Goal: Task Accomplishment & Management: Manage account settings

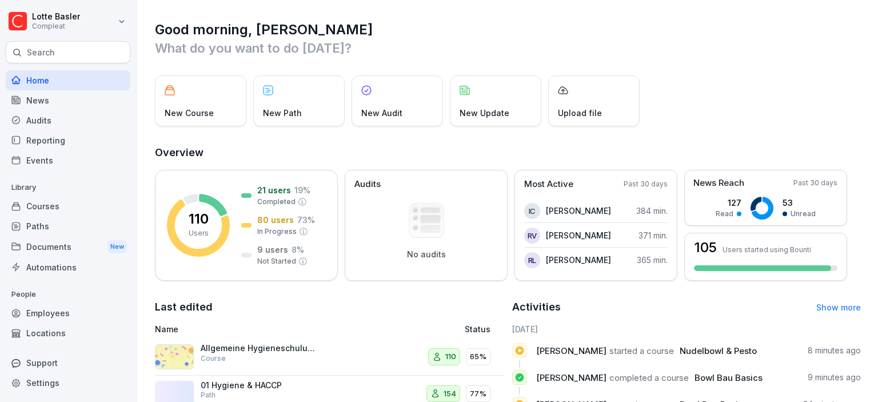
click at [42, 216] on div "Paths" at bounding box center [68, 226] width 125 height 20
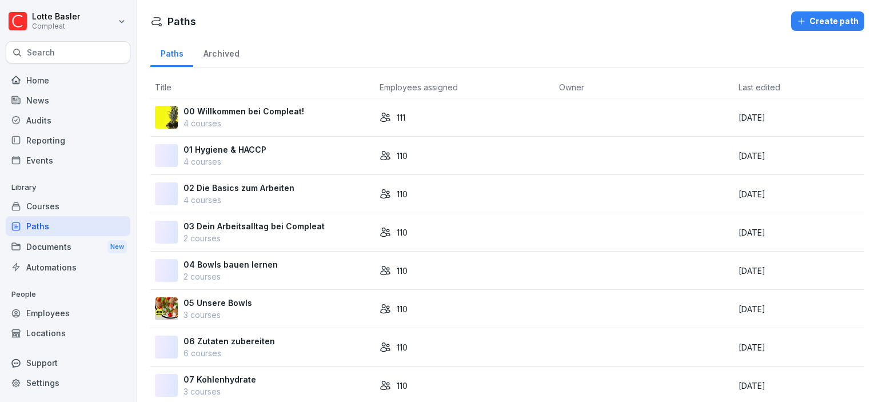
click at [52, 207] on div "Courses" at bounding box center [68, 206] width 125 height 20
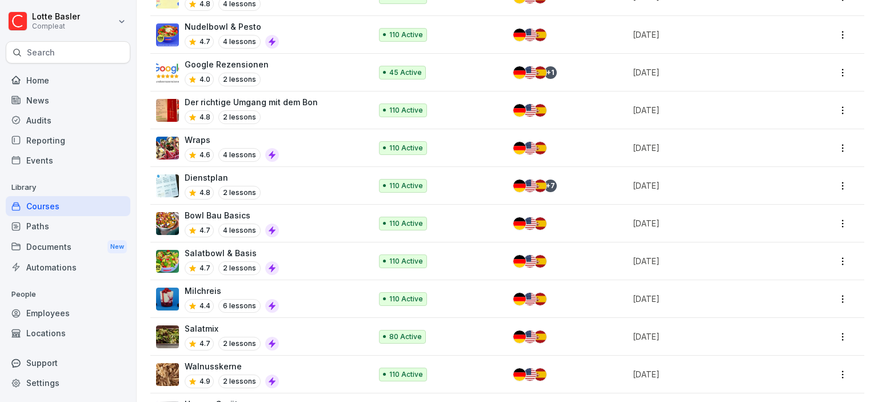
scroll to position [251, 0]
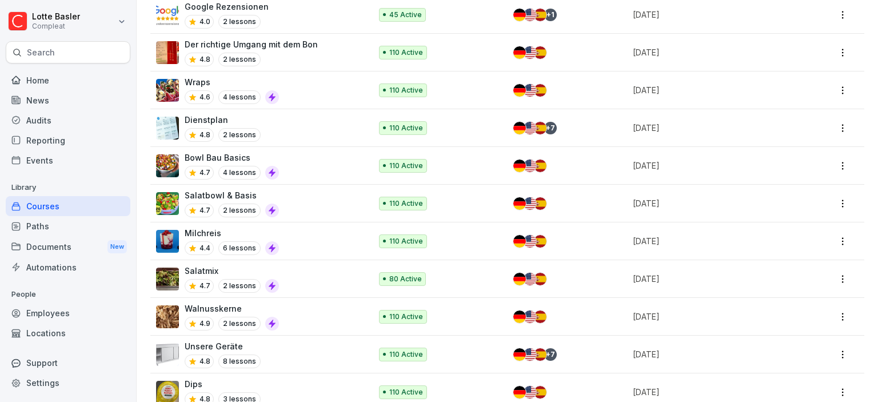
click at [302, 239] on div "Milchreis 4.4 6 lessons" at bounding box center [257, 241] width 203 height 28
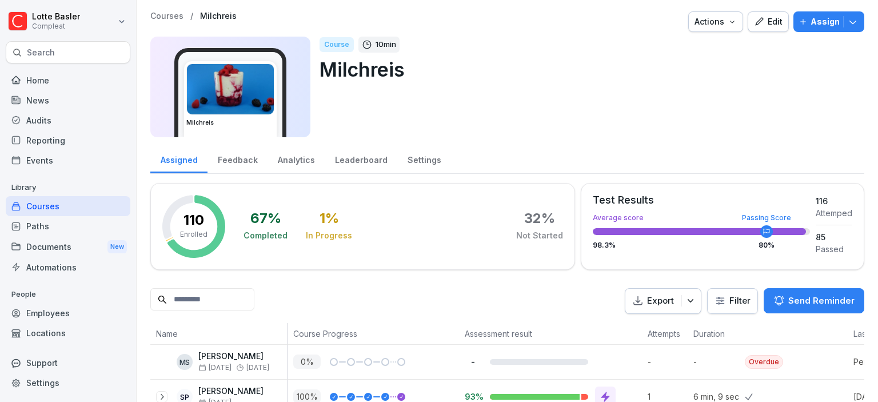
click at [787, 22] on button "Edit" at bounding box center [767, 21] width 41 height 21
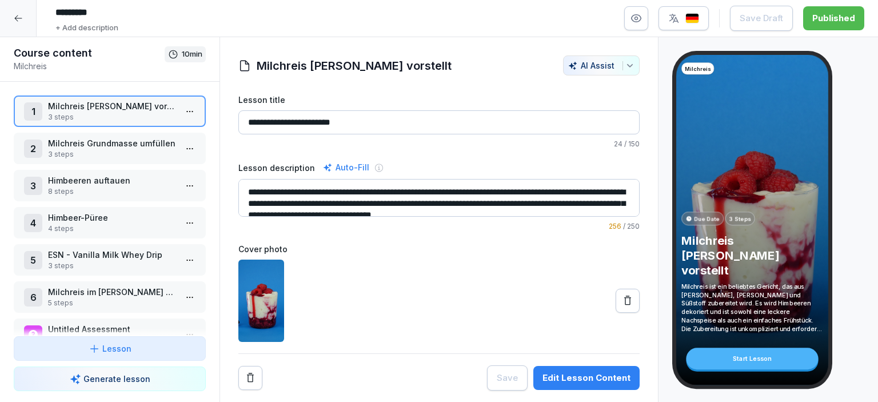
scroll to position [11, 0]
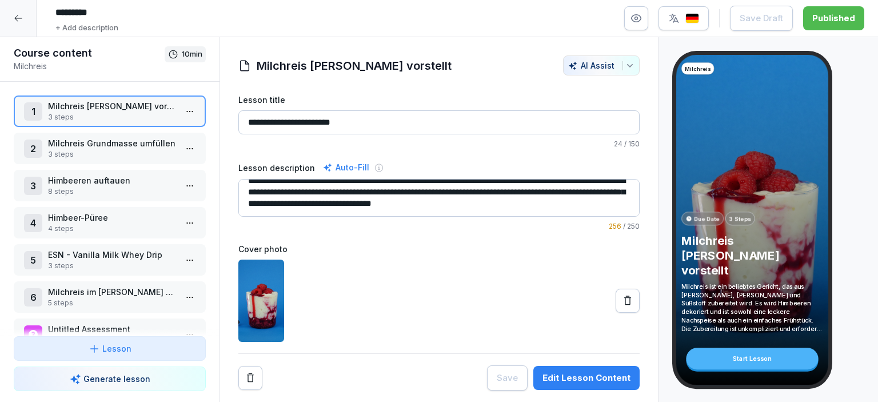
click at [74, 139] on p "Milchreis Grundmasse umfüllen" at bounding box center [112, 143] width 128 height 12
